Goal: Task Accomplishment & Management: Manage account settings

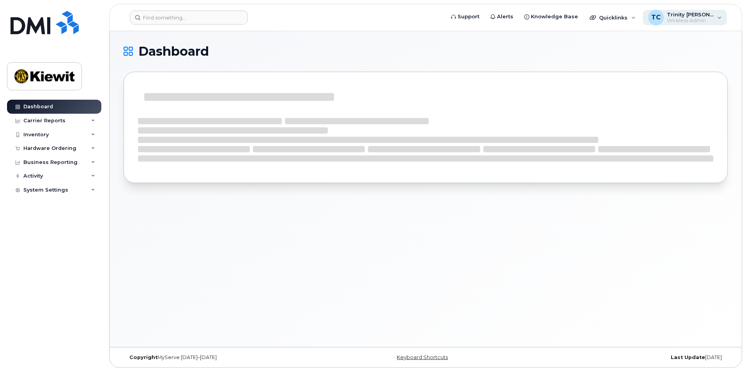
click at [699, 22] on span "Wireless Admin" at bounding box center [690, 21] width 47 height 6
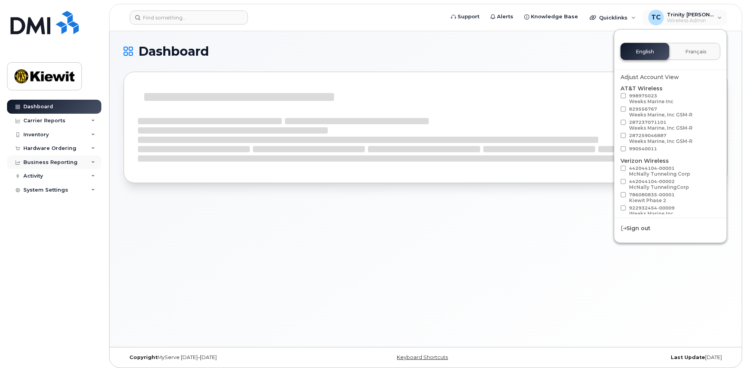
click at [48, 166] on div "Business Reporting" at bounding box center [54, 163] width 94 height 14
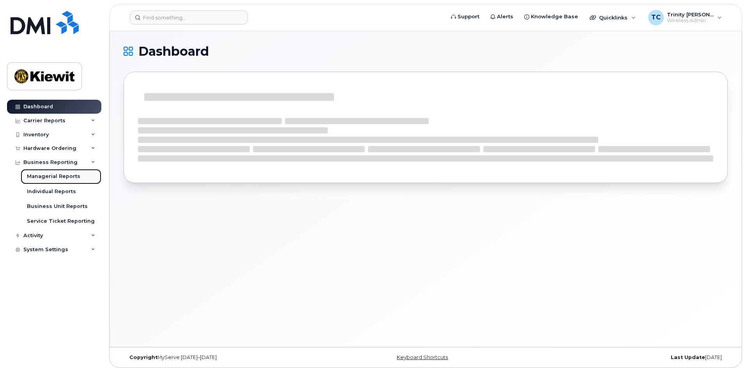
click at [42, 180] on div "Managerial Reports" at bounding box center [53, 176] width 53 height 7
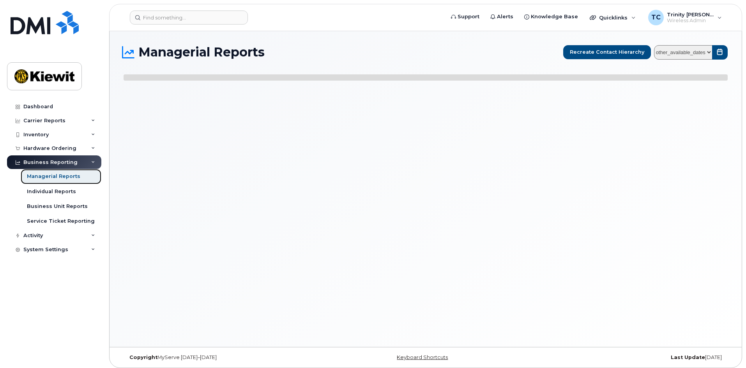
select select
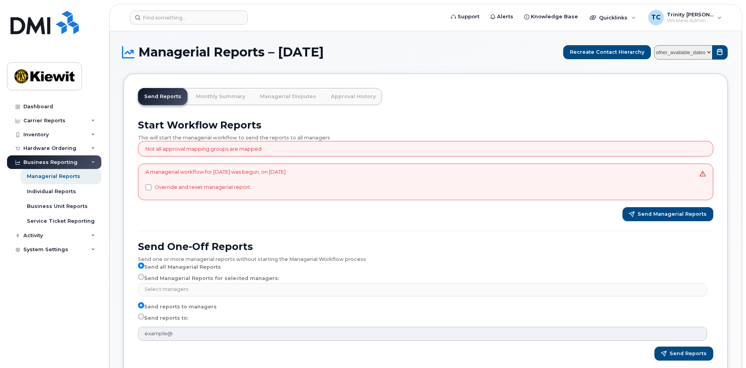
click at [684, 54] on select "other_available_dates September August July June May April March February Janua…" at bounding box center [683, 52] width 58 height 14
click at [620, 20] on span "Quicklinks" at bounding box center [613, 17] width 28 height 6
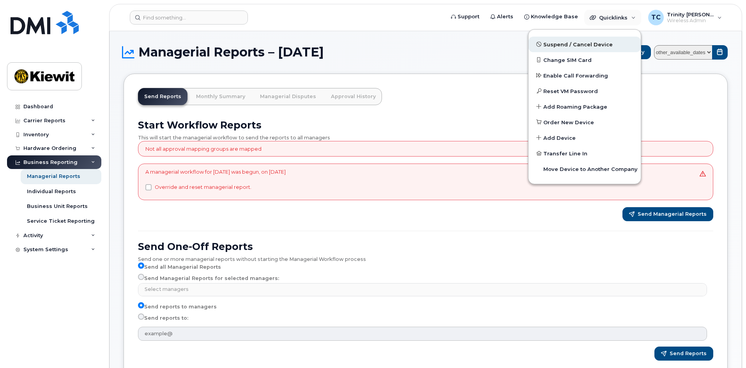
click at [583, 45] on span "Suspend / Cancel Device" at bounding box center [577, 45] width 69 height 8
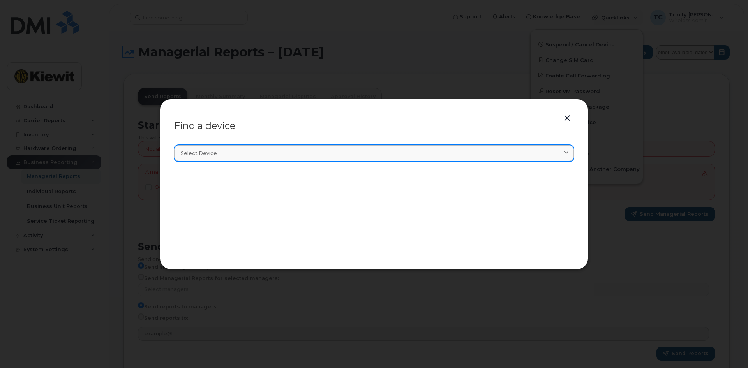
click at [335, 152] on div "Select device" at bounding box center [374, 153] width 387 height 7
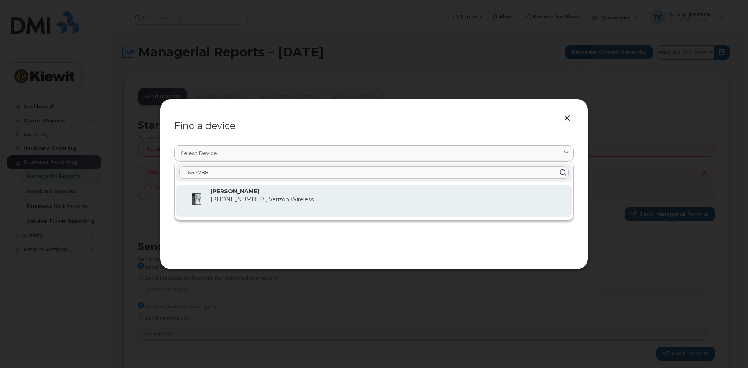
type input "657788"
click at [258, 201] on span "[PHONE_NUMBER], Verizon Wireless" at bounding box center [261, 199] width 103 height 7
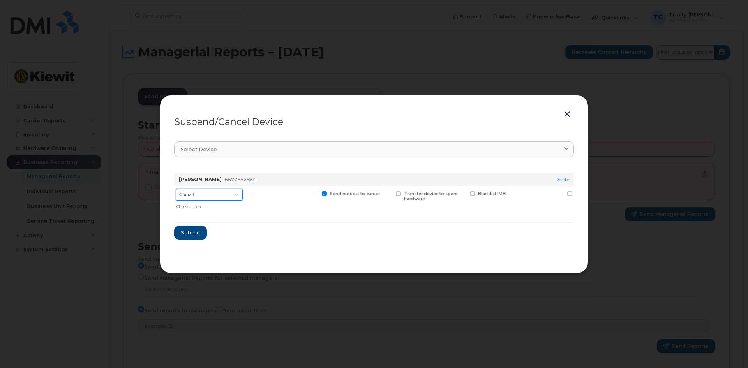
click at [227, 191] on select "Cancel Suspend - Reduced Rate Suspend - Full Rate Suspend - Lost Device/Stolen …" at bounding box center [209, 195] width 67 height 12
click at [226, 193] on select "Cancel Suspend - Reduced Rate Suspend - Full Rate Suspend - Lost Device/Stolen …" at bounding box center [209, 195] width 67 height 12
click at [138, 281] on div at bounding box center [374, 184] width 748 height 368
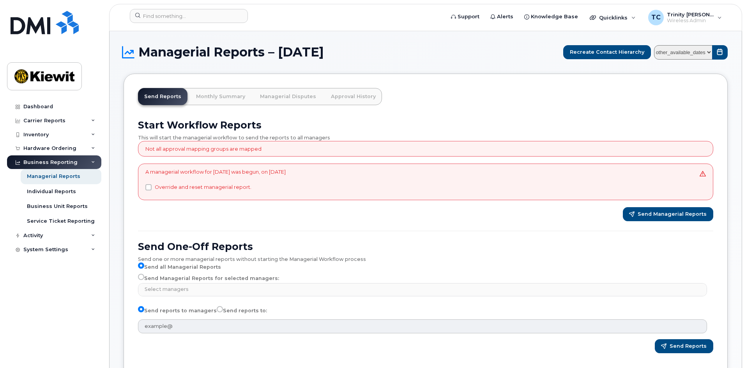
click at [622, 357] on div "Start Workflow Reports This will start the managerial workflow to send the repo…" at bounding box center [425, 239] width 585 height 249
